Goal: Transaction & Acquisition: Subscribe to service/newsletter

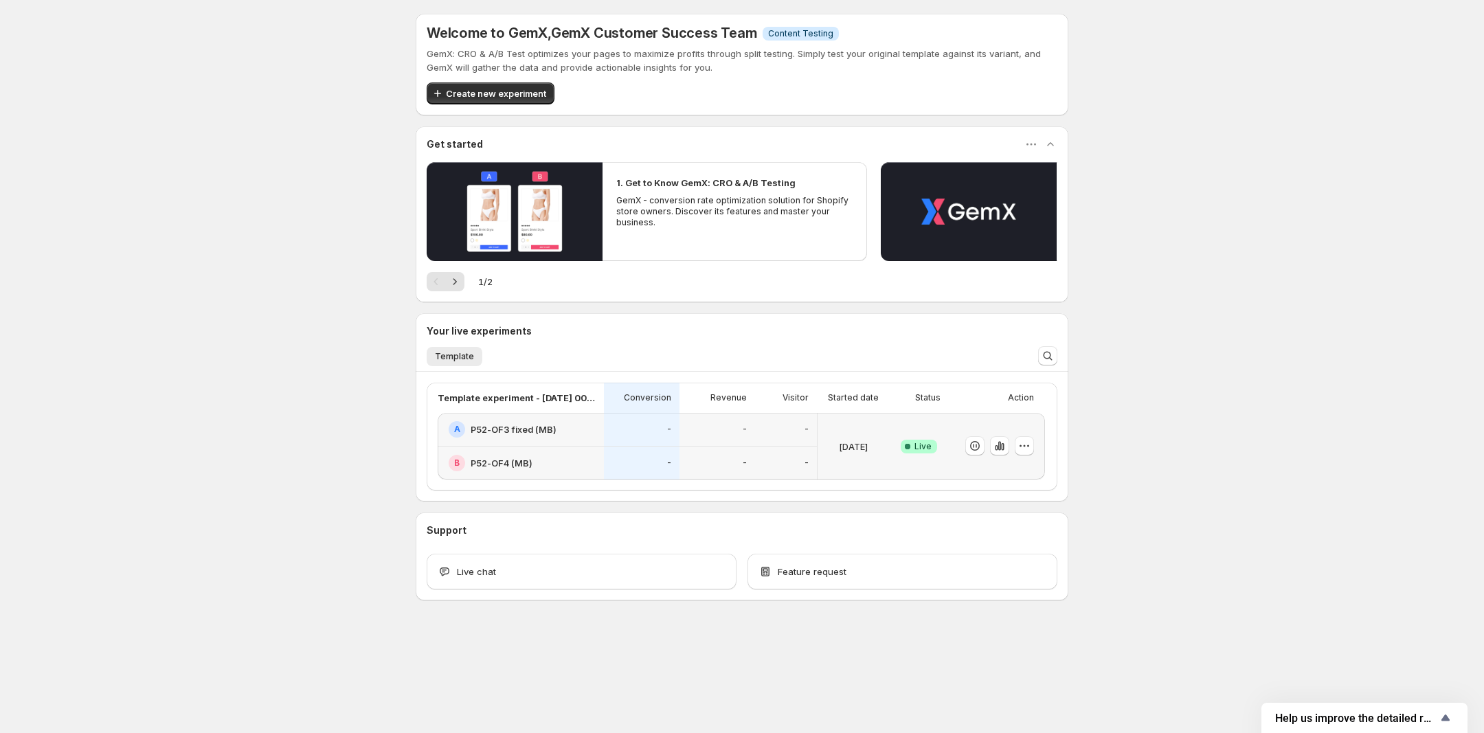
click at [510, 428] on h2 "P52-OF3 fixed (MB)" at bounding box center [514, 430] width 86 height 14
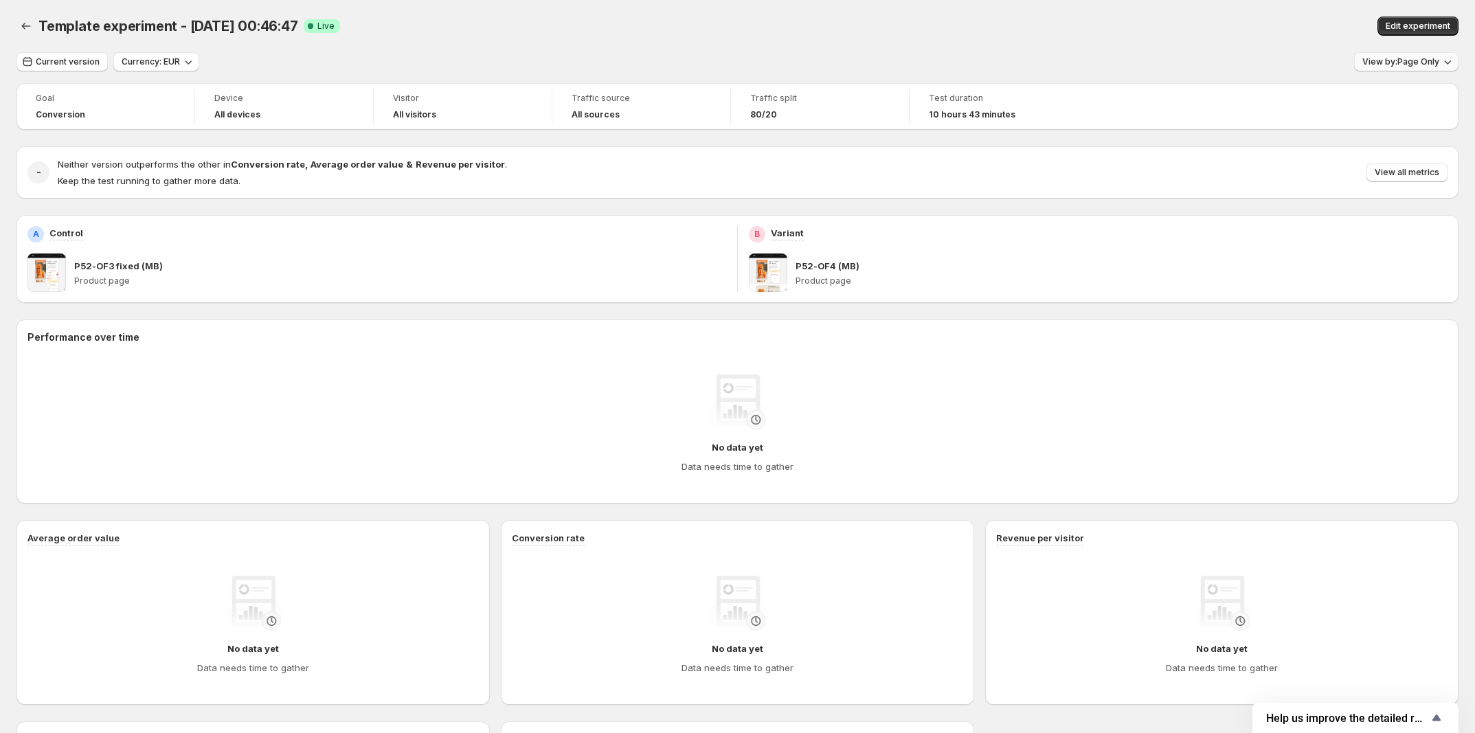
click at [1399, 55] on button "View by: Page Only" at bounding box center [1406, 61] width 104 height 19
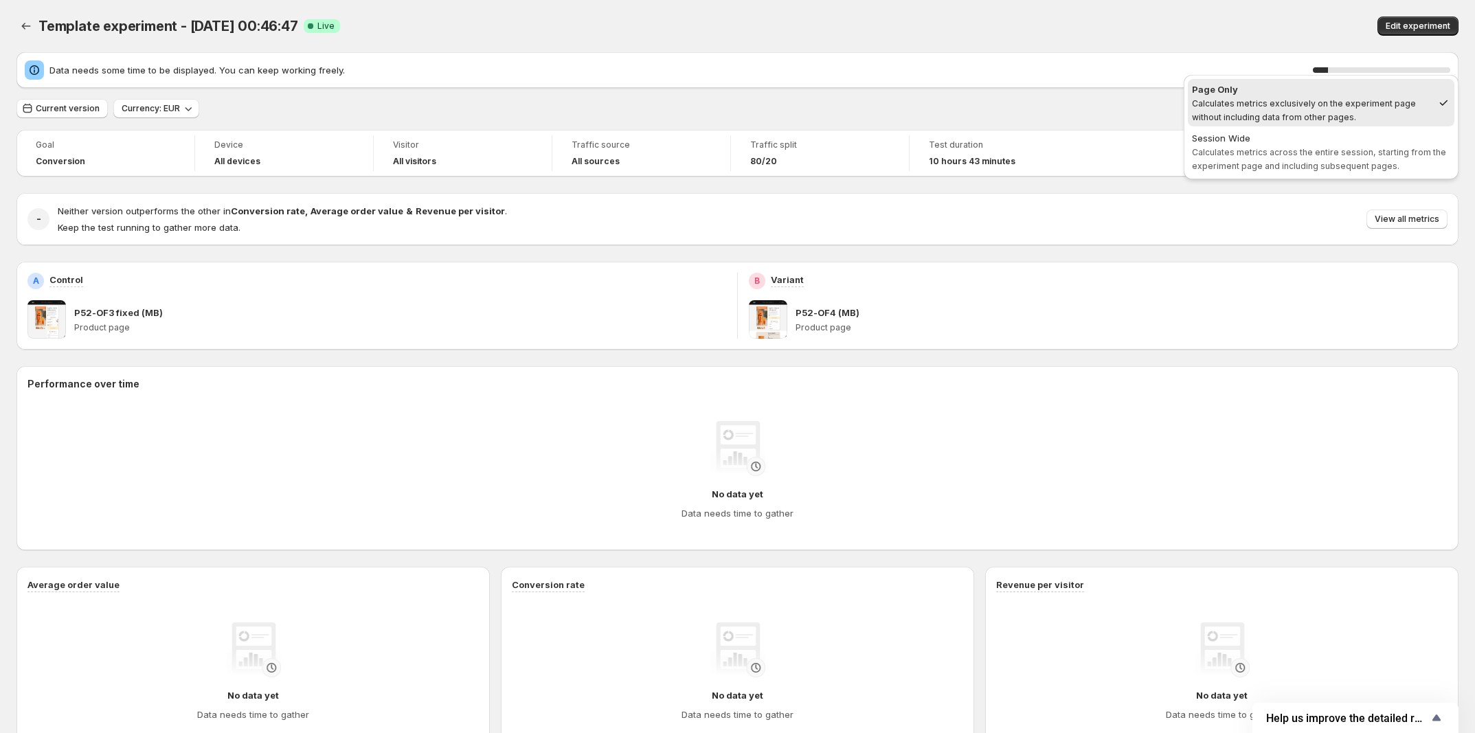
click at [1138, 35] on div "Edit experiment" at bounding box center [1160, 25] width 597 height 19
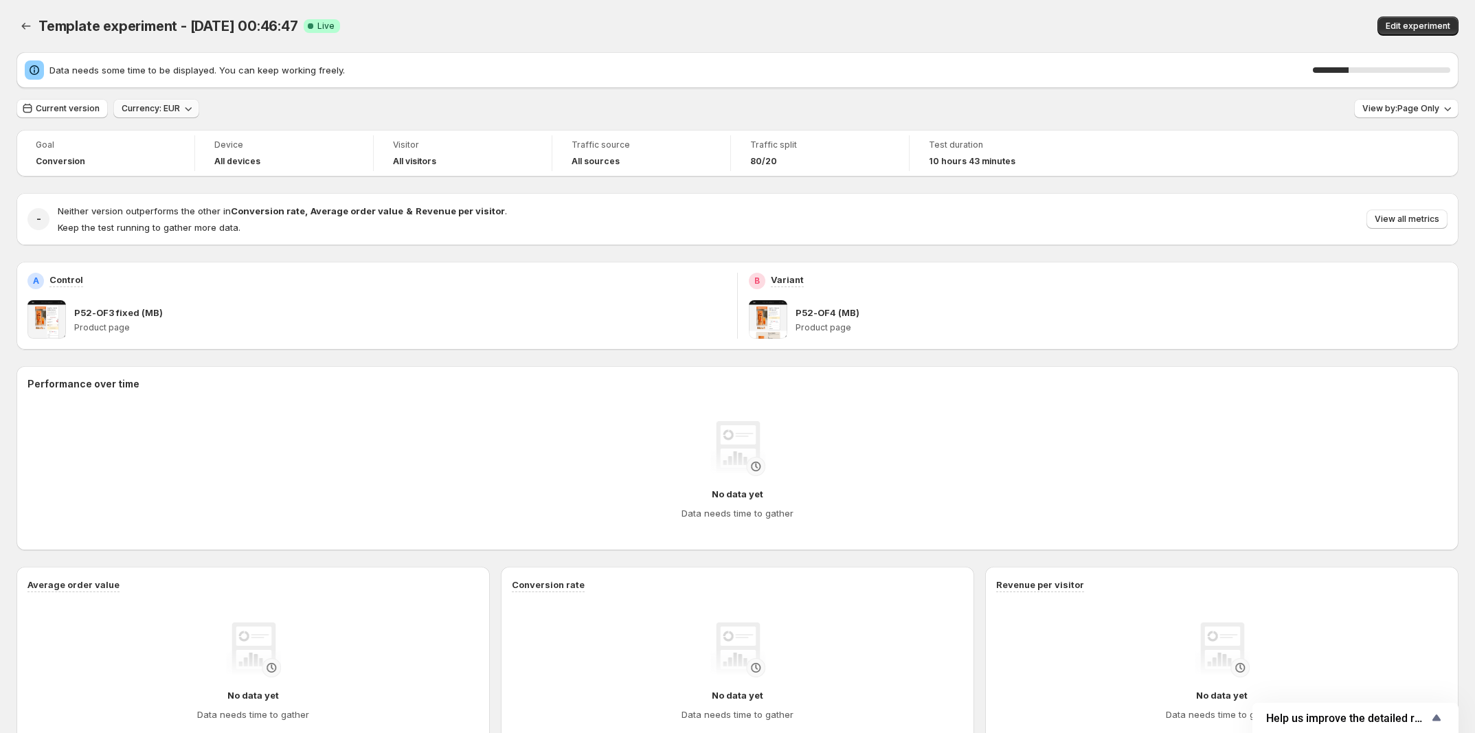
click at [166, 116] on button "Currency: EUR" at bounding box center [156, 108] width 86 height 19
click at [269, 121] on div "USD EUR This will follow Shopify's current exchange rate. Read more" at bounding box center [189, 174] width 166 height 112
click at [167, 100] on button "Currency: EUR" at bounding box center [156, 108] width 86 height 19
click at [180, 131] on span "USD" at bounding box center [189, 137] width 138 height 14
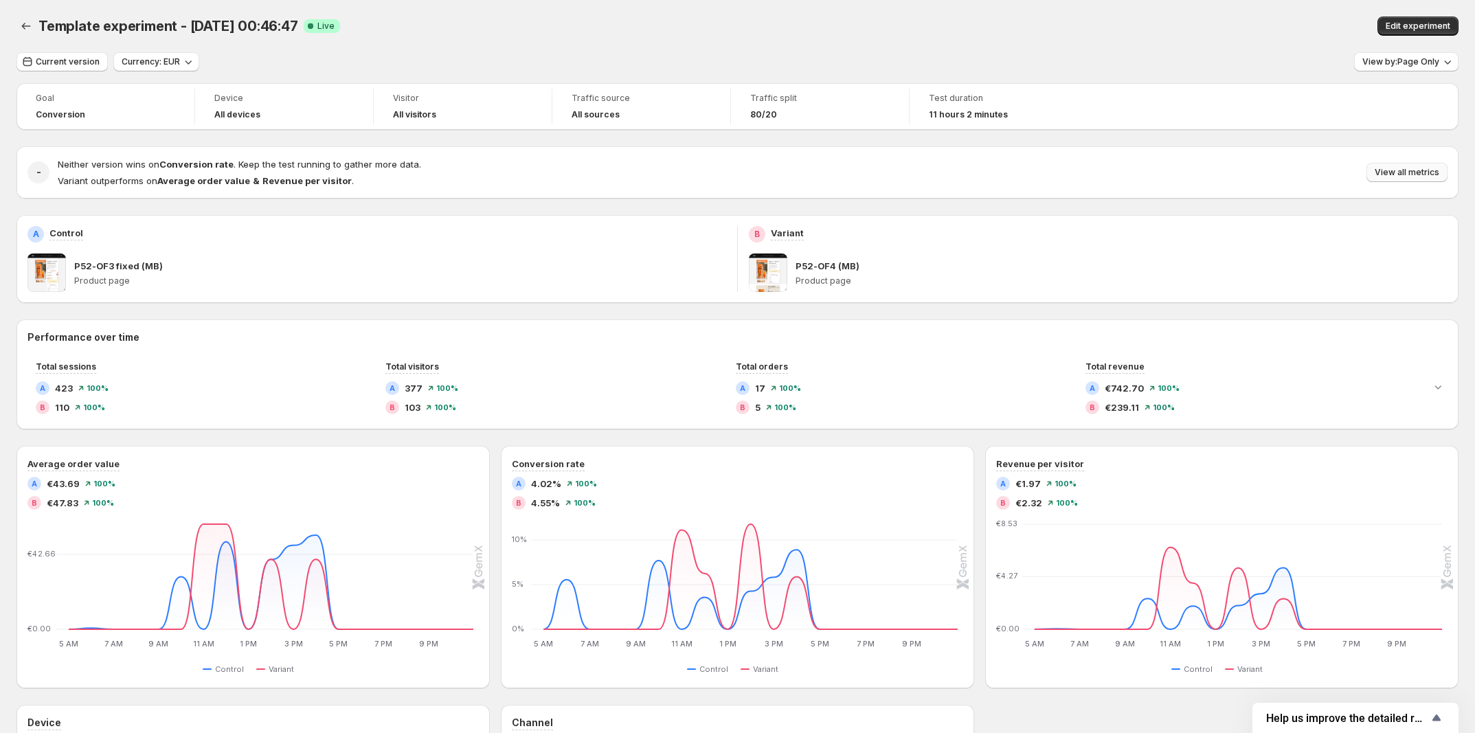
click at [1419, 177] on span "View all metrics" at bounding box center [1407, 172] width 65 height 11
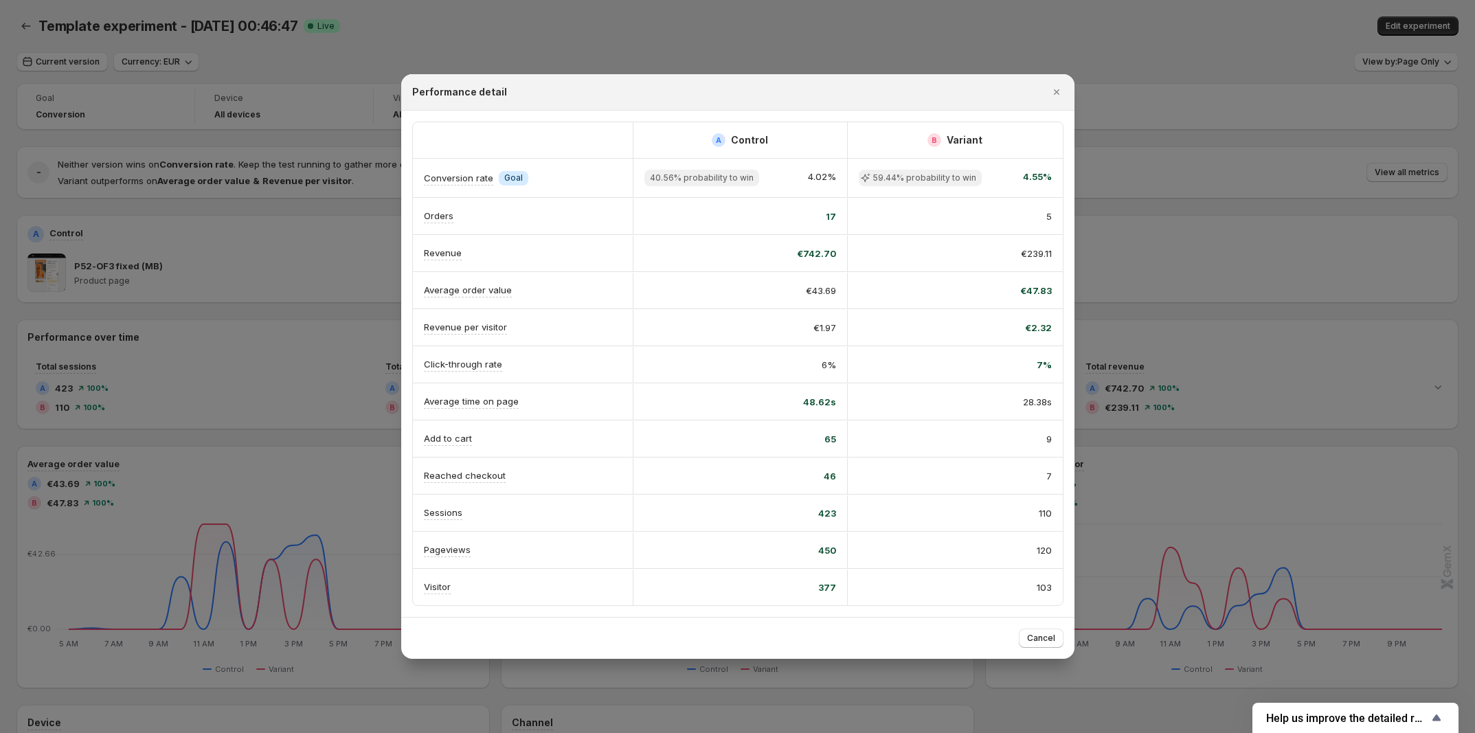
click at [1259, 109] on div at bounding box center [737, 366] width 1475 height 733
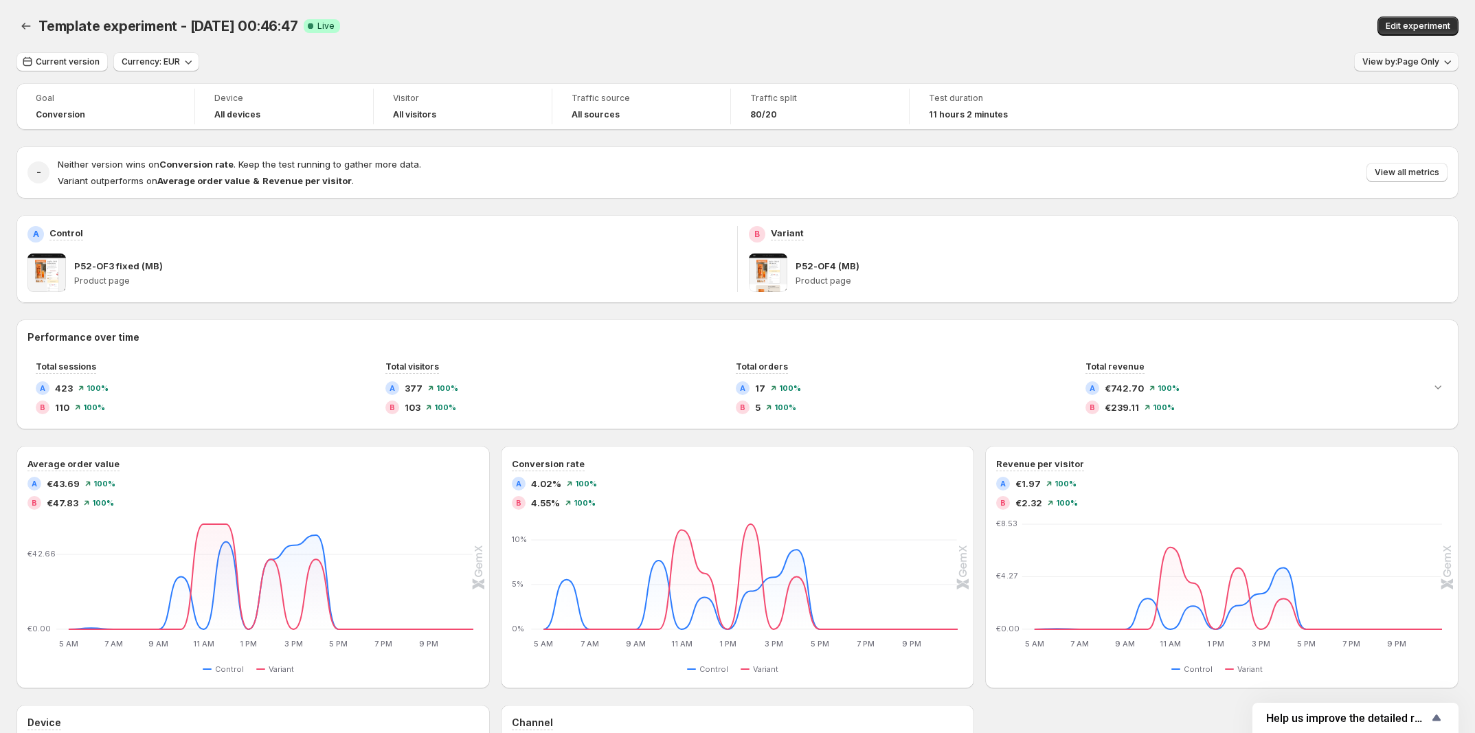
click at [1417, 64] on span "View by: Page Only" at bounding box center [1400, 61] width 77 height 11
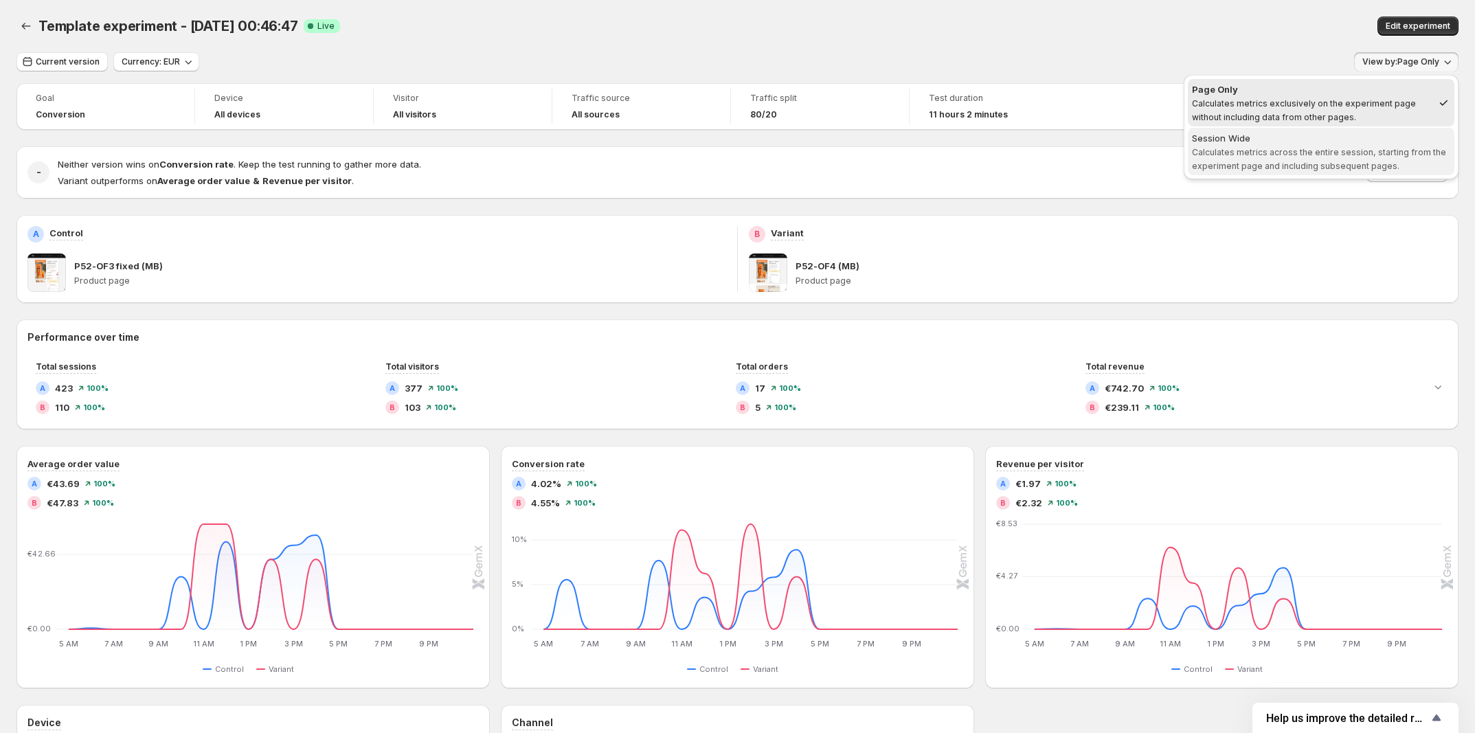
click at [1274, 157] on span "Session Wide Calculates metrics across the entire session, starting from the ex…" at bounding box center [1321, 151] width 258 height 41
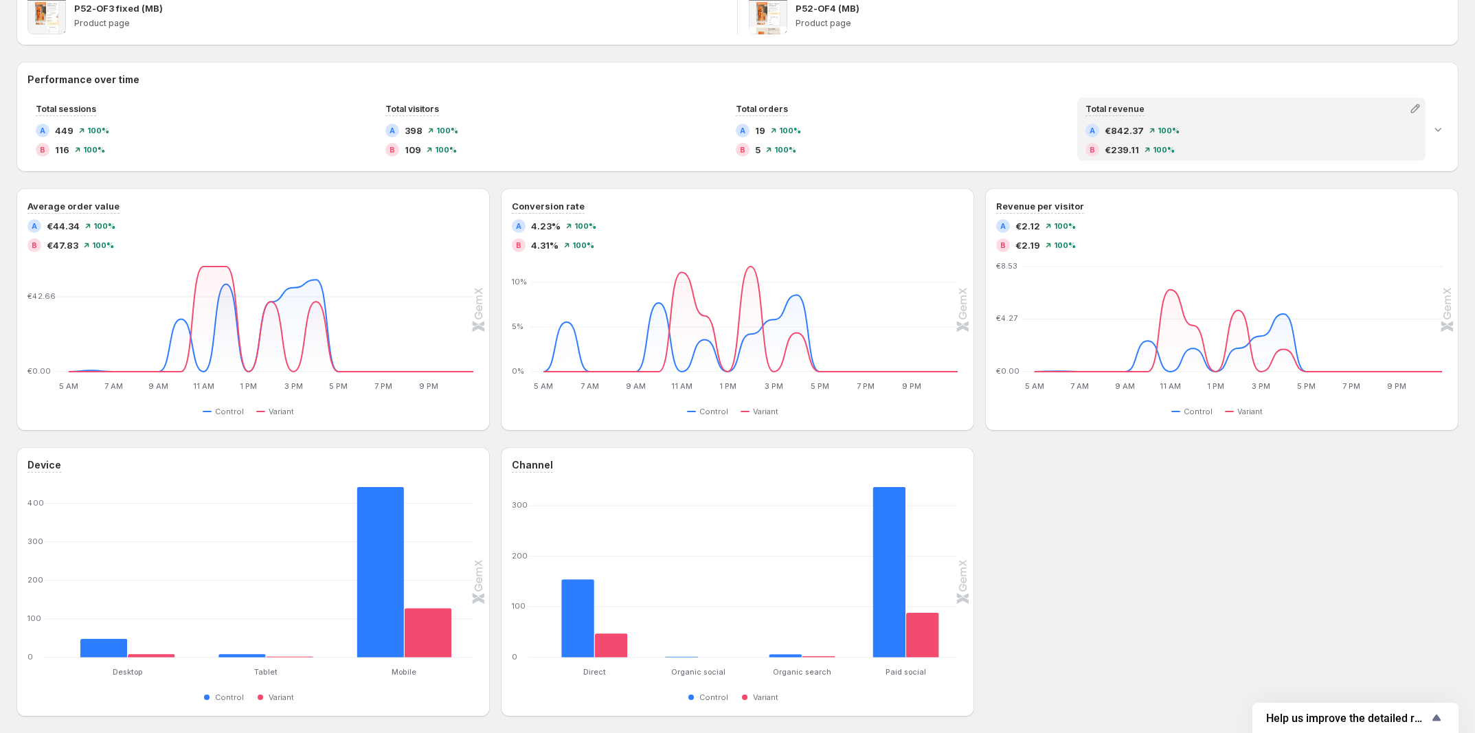
scroll to position [316, 0]
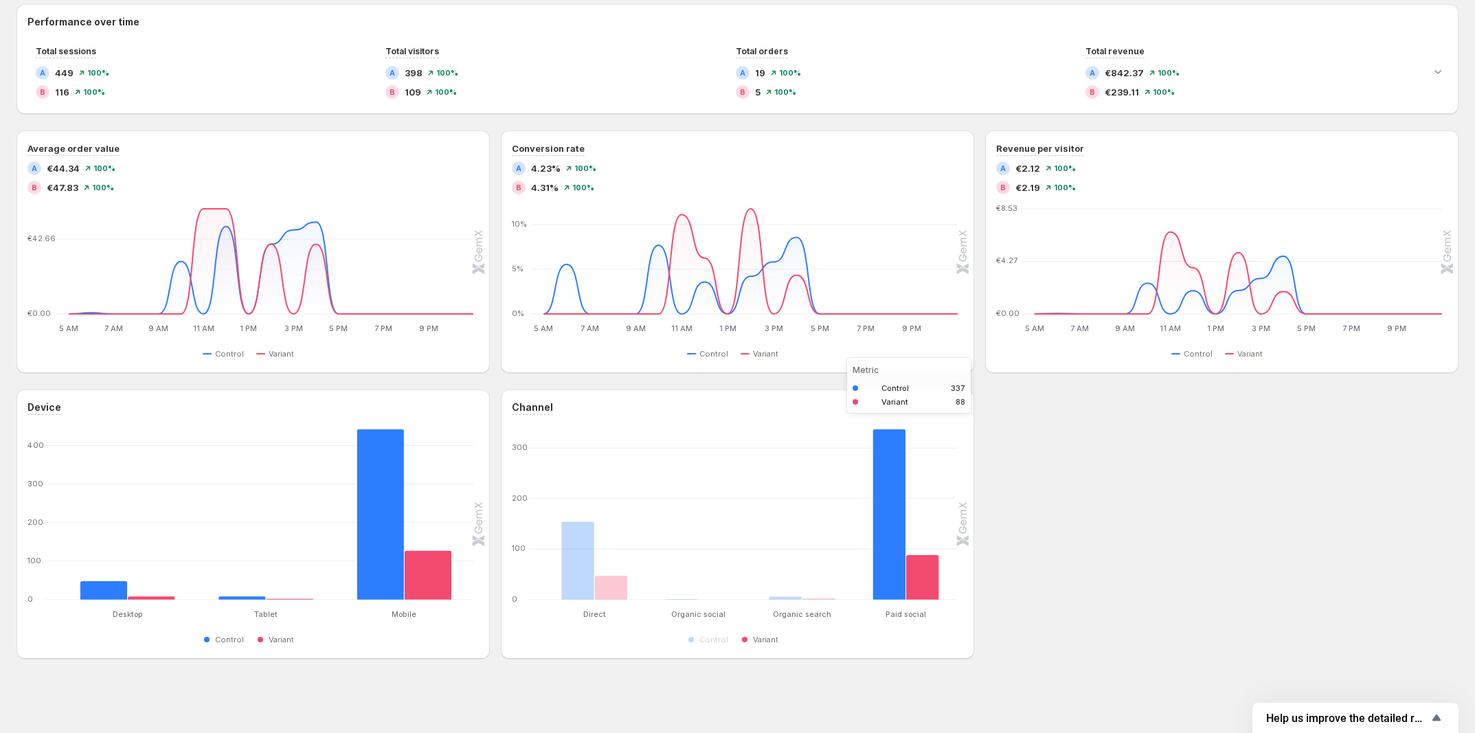
click at [925, 583] on rect "Variant 88" at bounding box center [922, 561] width 33 height 78
click at [890, 583] on rect "Control 337" at bounding box center [889, 514] width 33 height 170
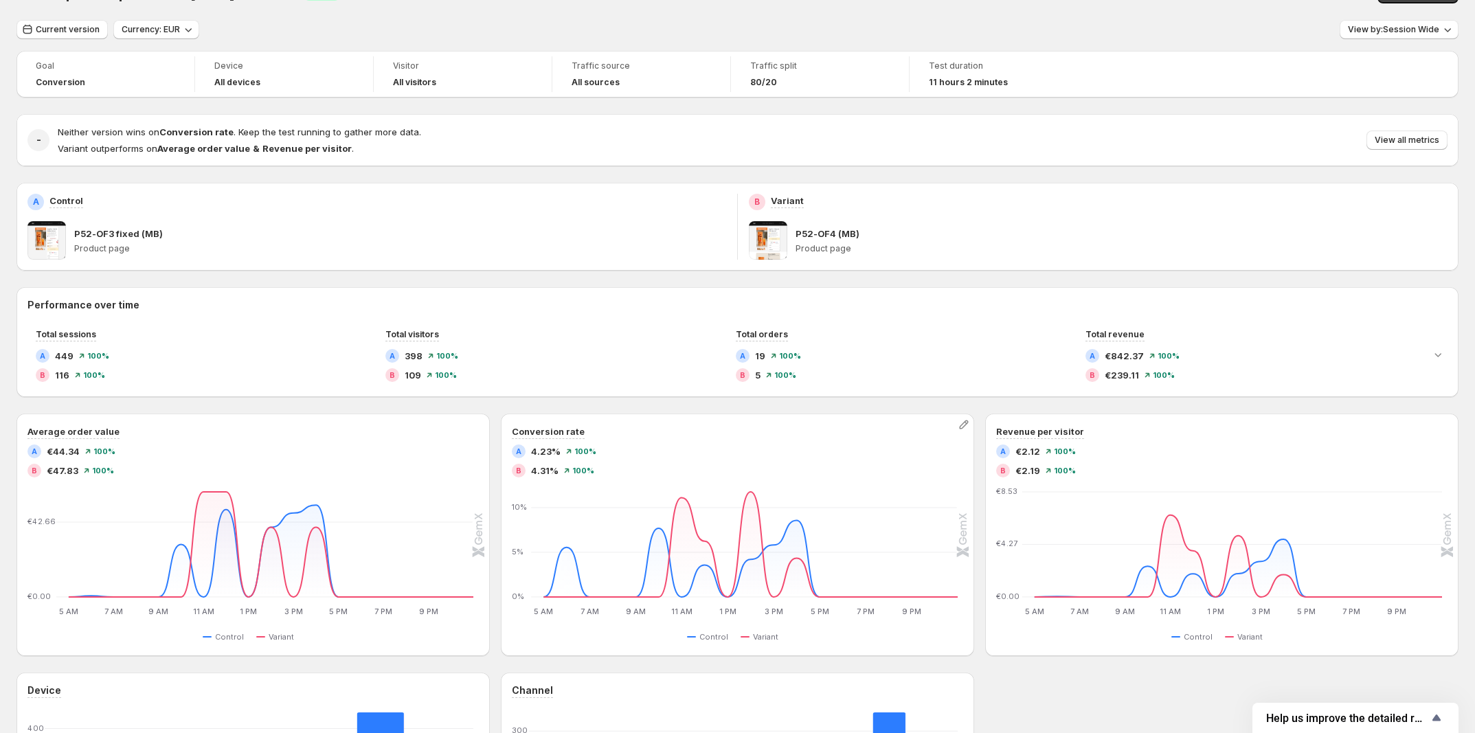
scroll to position [0, 0]
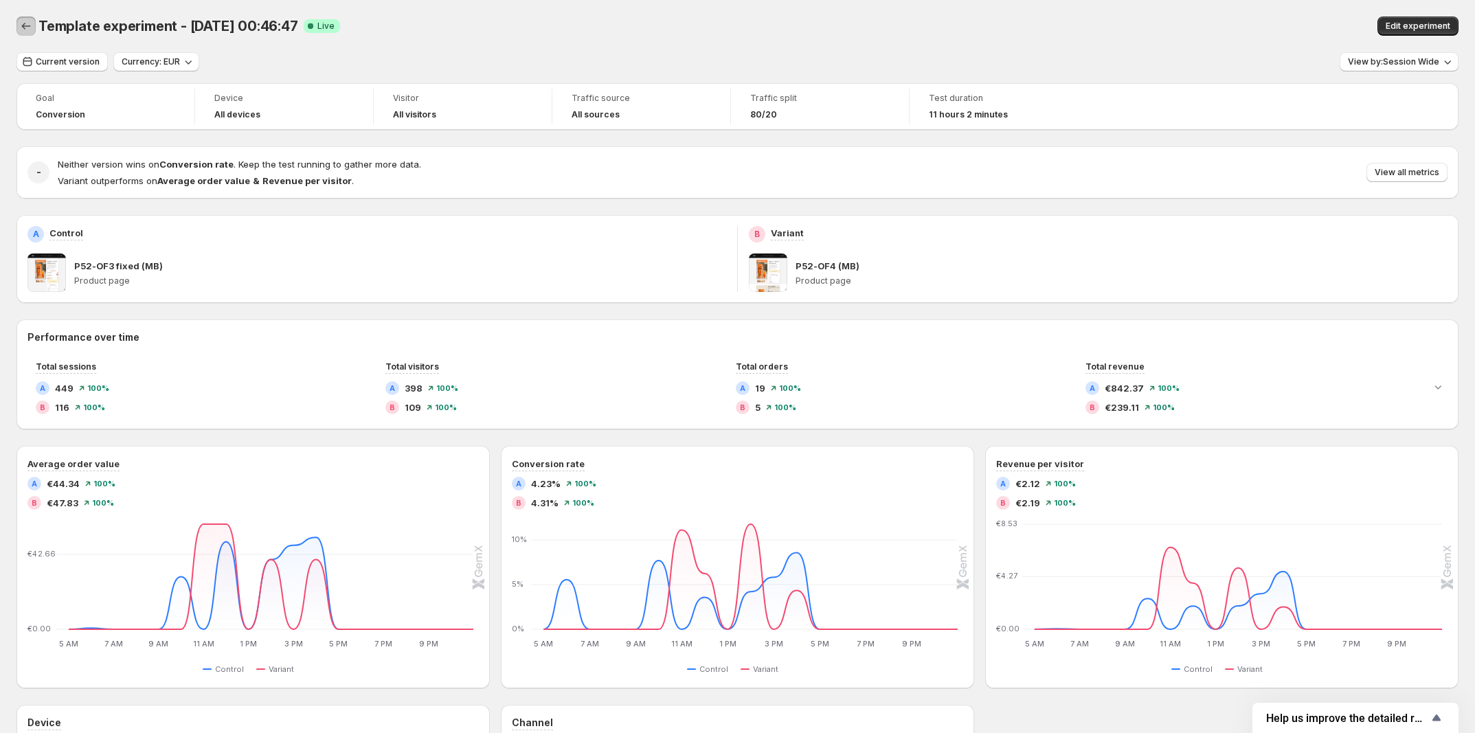
click at [25, 23] on icon "Back" at bounding box center [26, 26] width 14 height 14
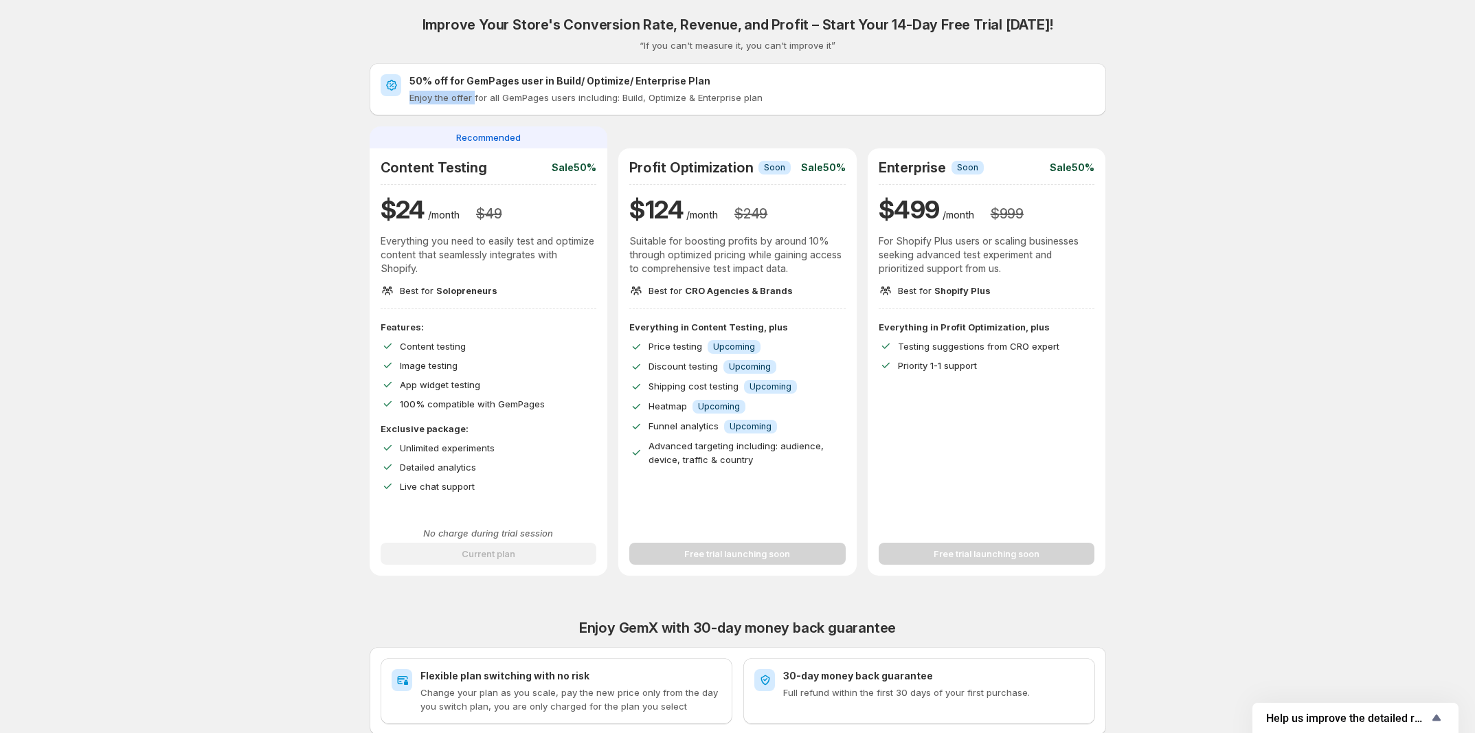
drag, startPoint x: 479, startPoint y: 99, endPoint x: 746, endPoint y: 85, distance: 267.6
click at [732, 83] on div "50% off for GemPages user in Build/ Optimize/ Enterprise Plan Enjoy the offer f…" at bounding box center [752, 89] width 686 height 30
click at [752, 88] on div "50% off for GemPages user in Build/ Optimize/ Enterprise Plan Enjoy the offer f…" at bounding box center [752, 89] width 686 height 30
drag, startPoint x: 855, startPoint y: 45, endPoint x: 843, endPoint y: 41, distance: 13.0
click at [843, 41] on div "Improve Your Store's Conversion Rate, Revenue, and Profit – Start Your 14-Day F…" at bounding box center [738, 34] width 736 height 36
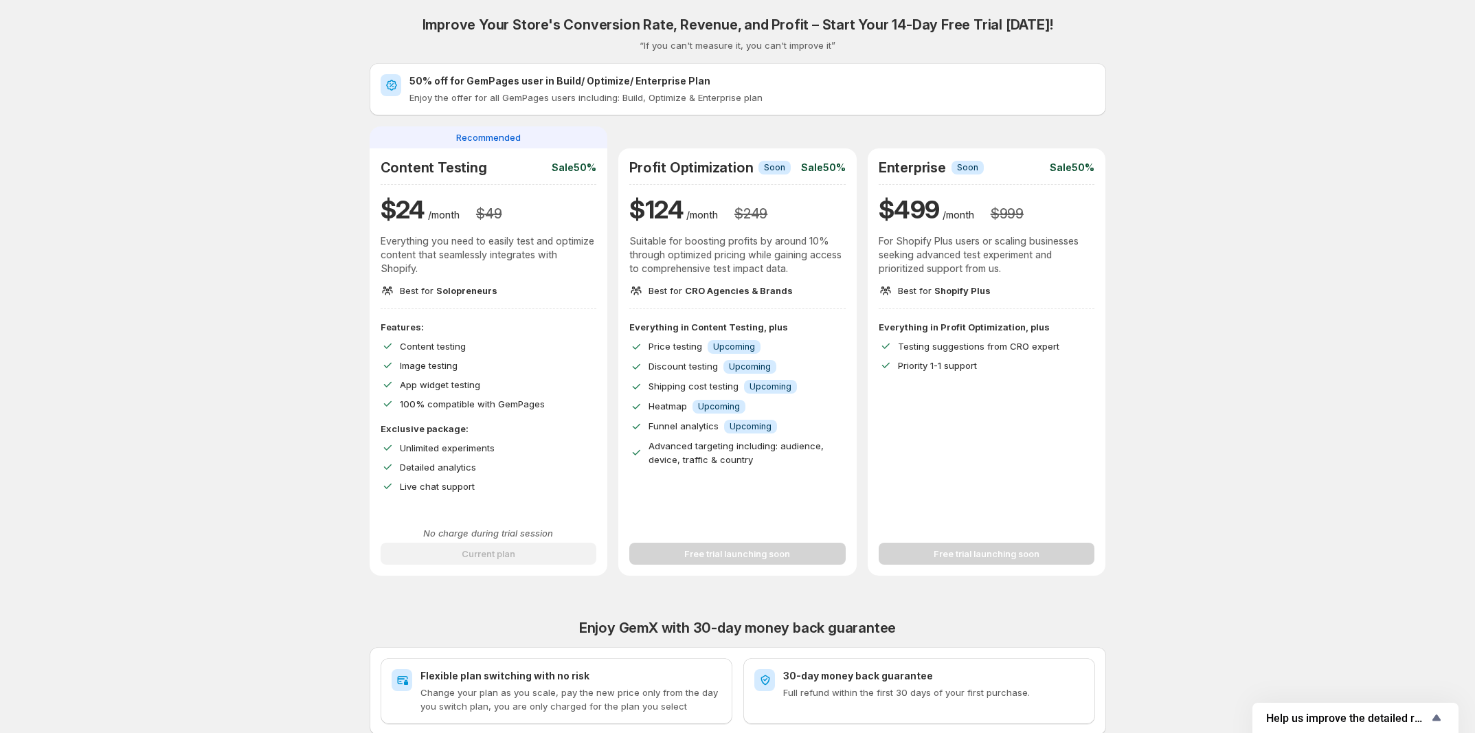
click at [773, 296] on p "Best for CRO Agencies & Brands" at bounding box center [721, 291] width 144 height 14
click at [927, 285] on p "Best for Shopify Plus" at bounding box center [944, 291] width 93 height 14
click at [824, 282] on div "Profit Optimization Info Soon Sale 50% $ 124 /month $ 249 Suitable for boosting…" at bounding box center [737, 228] width 216 height 138
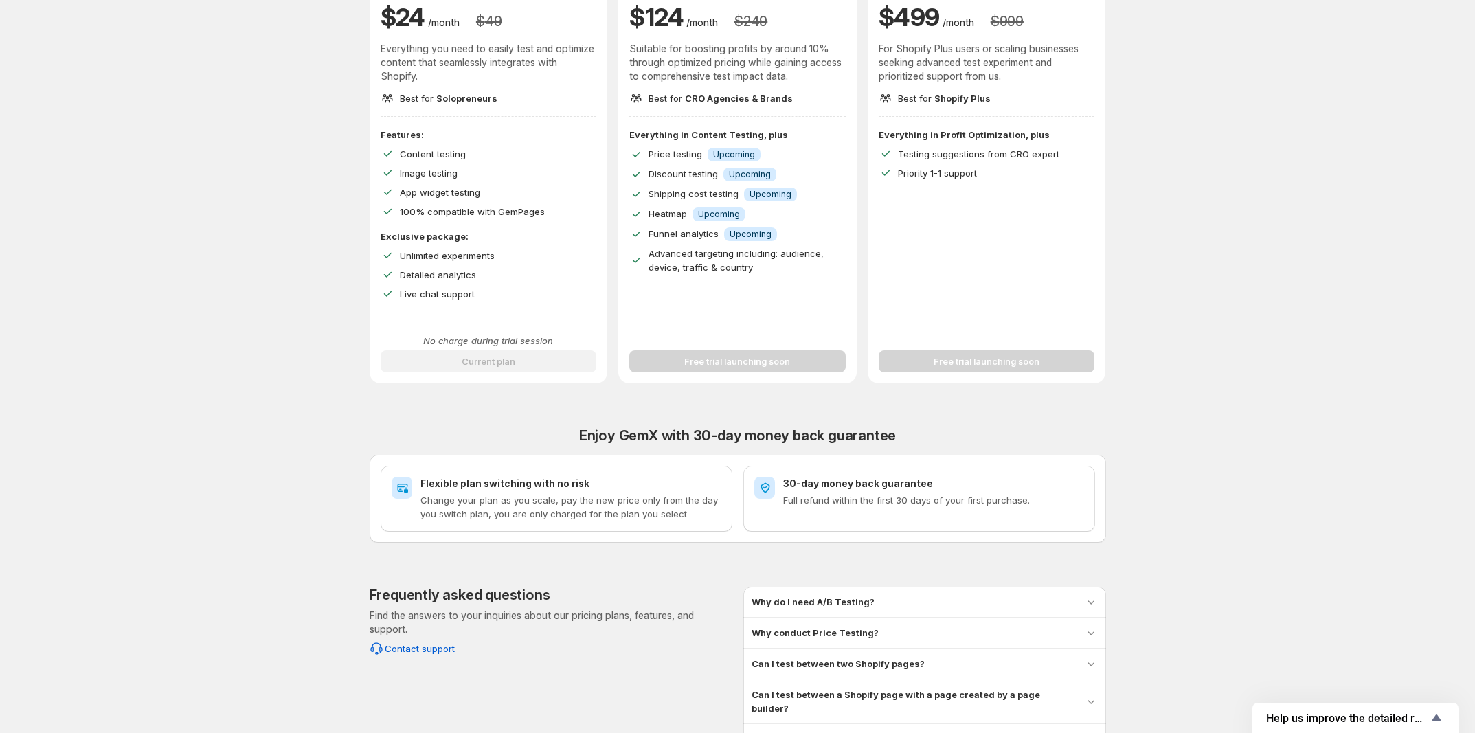
scroll to position [49, 0]
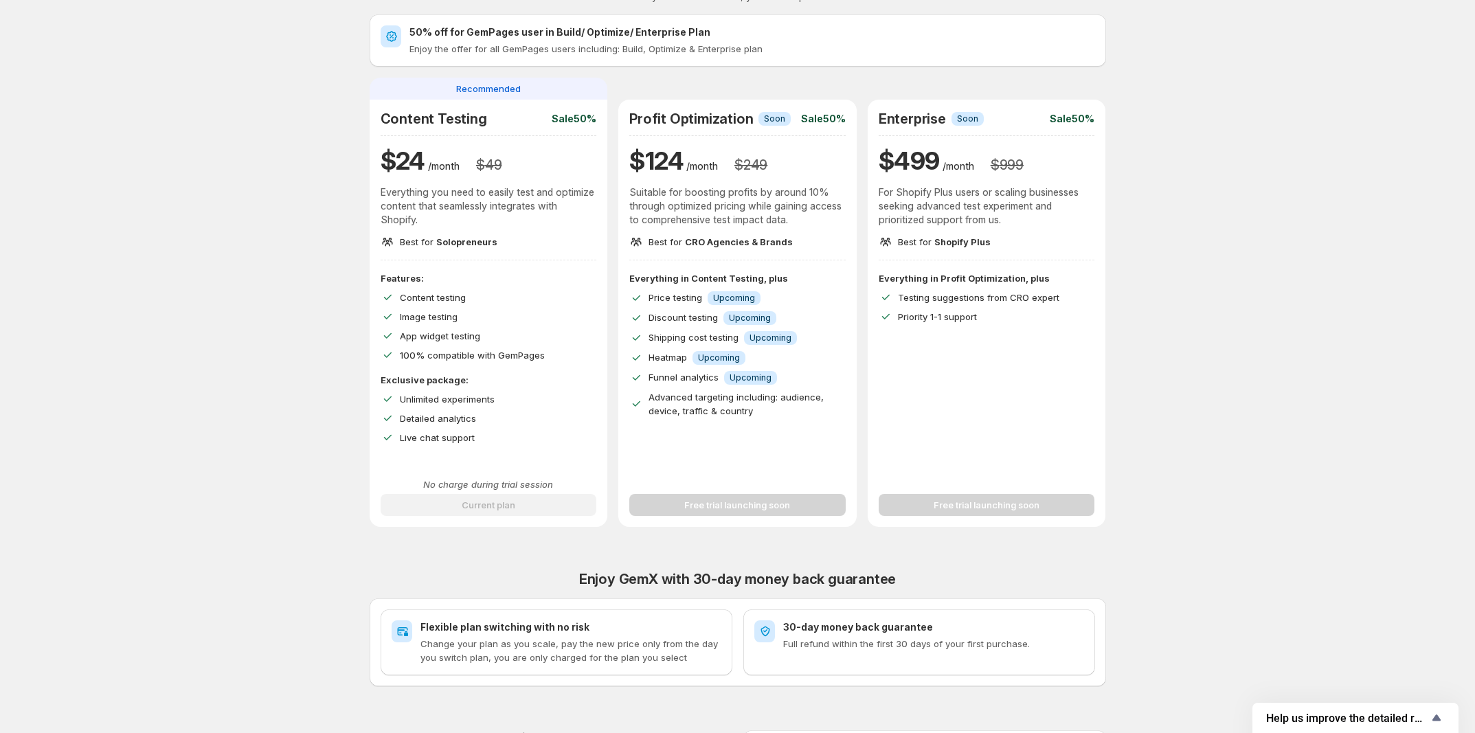
click at [770, 337] on span "Upcoming" at bounding box center [771, 338] width 42 height 11
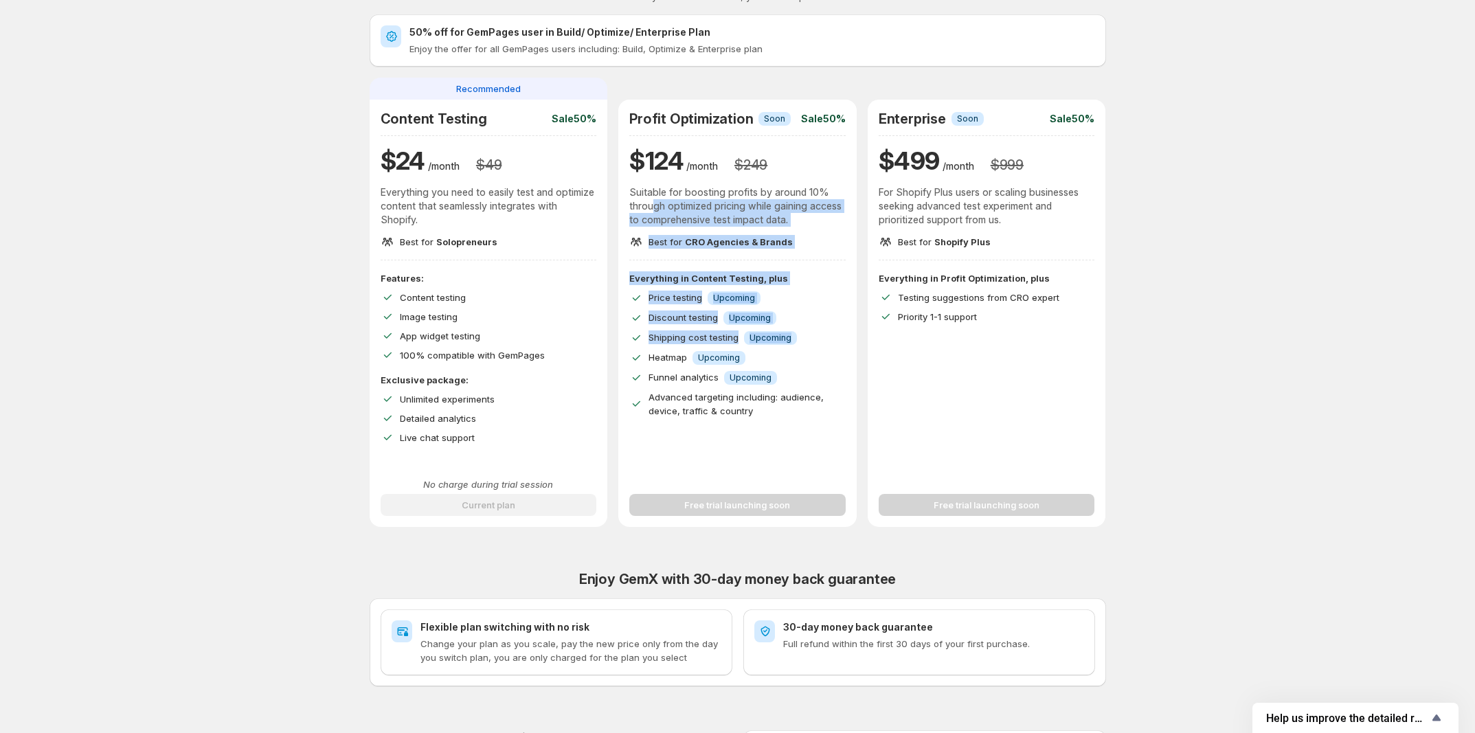
drag, startPoint x: 668, startPoint y: 200, endPoint x: 813, endPoint y: 348, distance: 207.0
click at [811, 344] on div "Profit Optimization Info Soon Sale 50% $ 124 /month $ 249 Suitable for boosting…" at bounding box center [737, 313] width 238 height 427
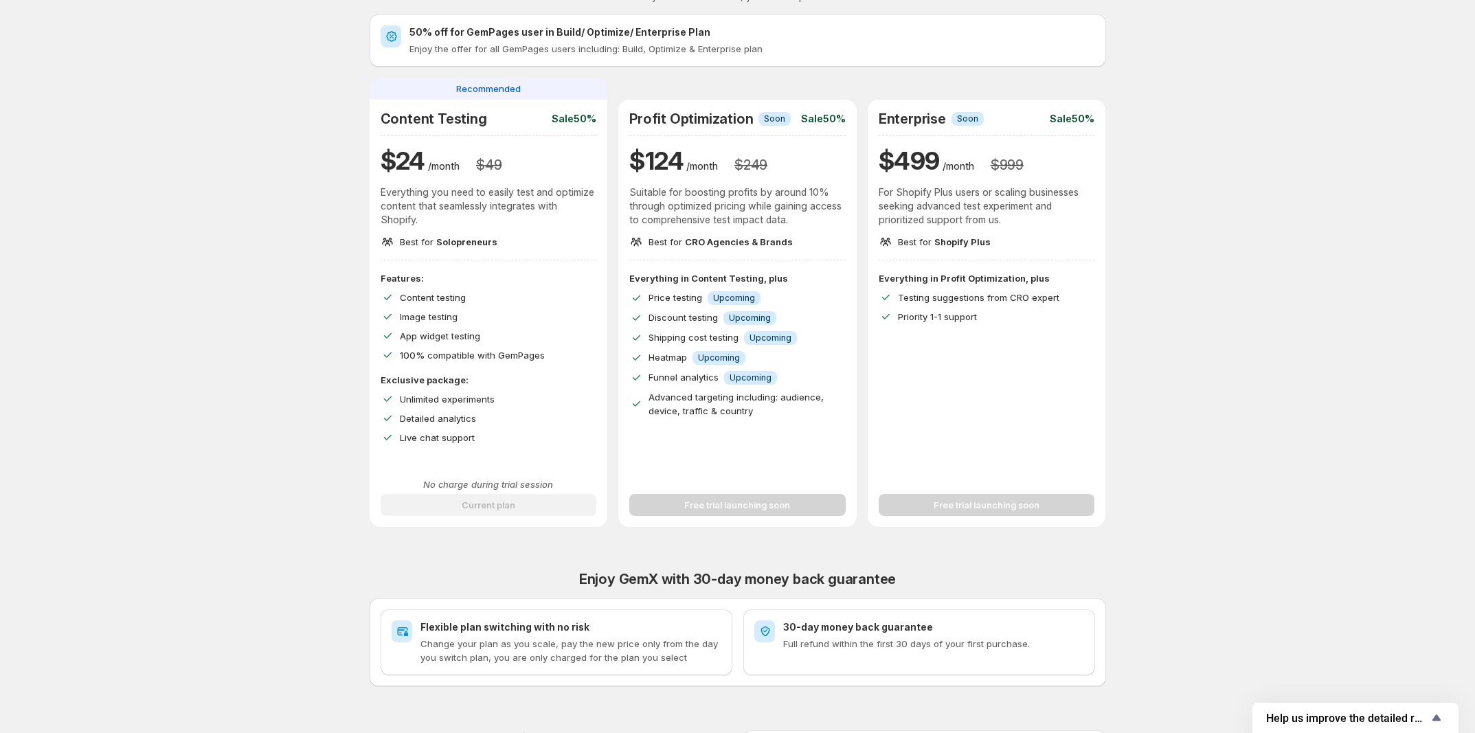
drag, startPoint x: 936, startPoint y: 368, endPoint x: 970, endPoint y: 342, distance: 42.6
click at [936, 368] on div "Everything in Profit Optimization, plus Testing suggestions from CRO expert Pri…" at bounding box center [987, 368] width 238 height 195
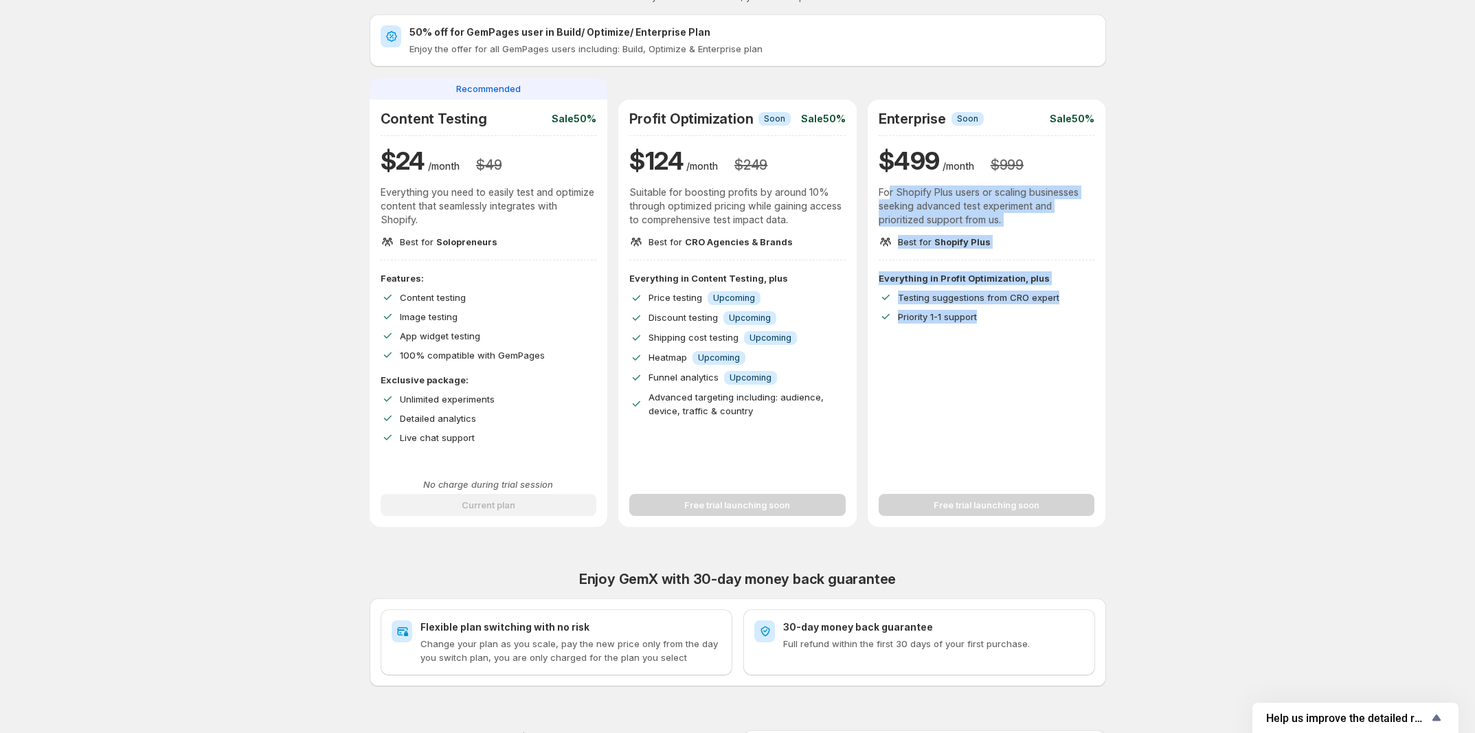
drag, startPoint x: 1000, startPoint y: 327, endPoint x: 866, endPoint y: 191, distance: 190.9
click at [891, 196] on div "Enterprise Info Soon Sale 50% $ 499 /month $ 999 For Shopify Plus users or scal…" at bounding box center [987, 313] width 238 height 427
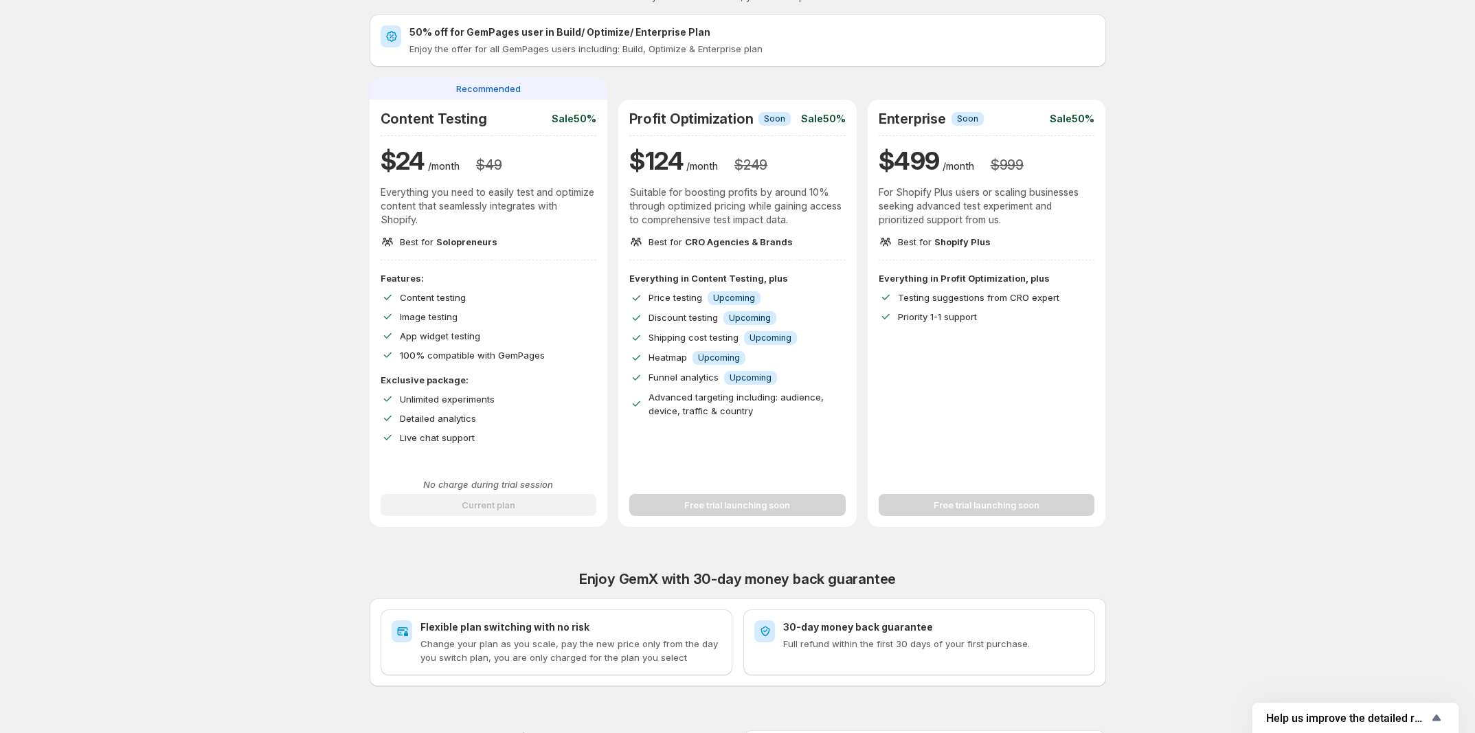
click at [838, 207] on p "Suitable for boosting profits by around 10% through optimized pricing while gai…" at bounding box center [737, 205] width 216 height 41
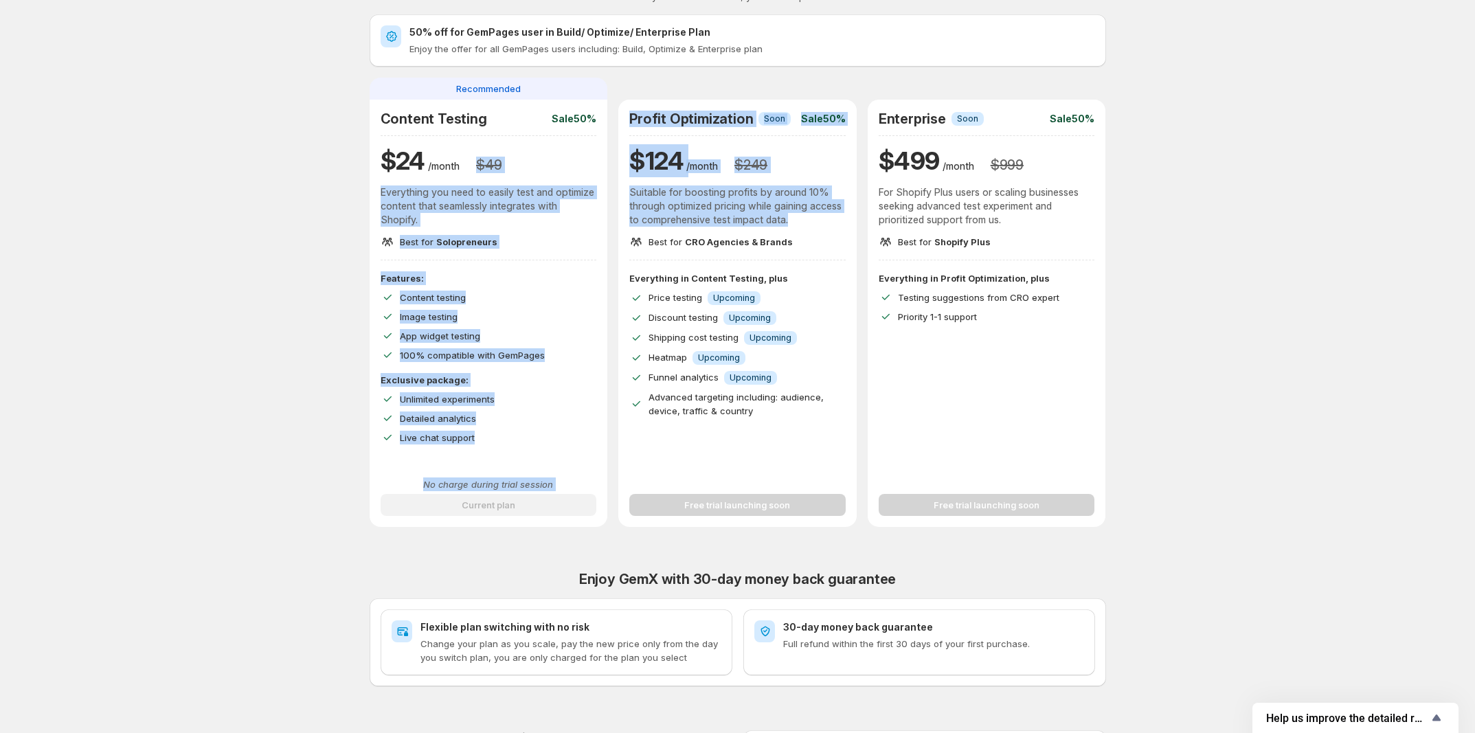
drag, startPoint x: 797, startPoint y: 223, endPoint x: 478, endPoint y: 161, distance: 324.6
click at [478, 161] on div "Recommended Content Testing Sale 50% $ 24 /month $ 49 Everything you need to ea…" at bounding box center [738, 302] width 736 height 449
